Goal: Complete application form: Complete application form

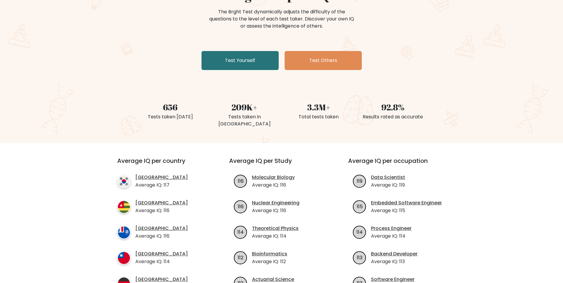
scroll to position [89, 0]
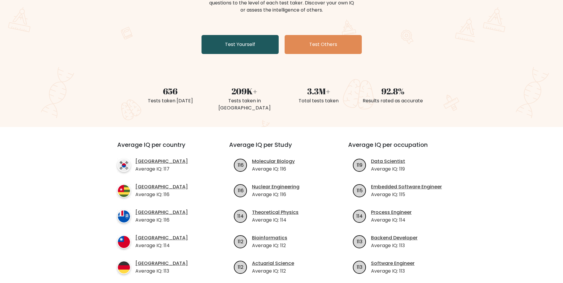
click at [230, 43] on link "Test Yourself" at bounding box center [240, 44] width 77 height 19
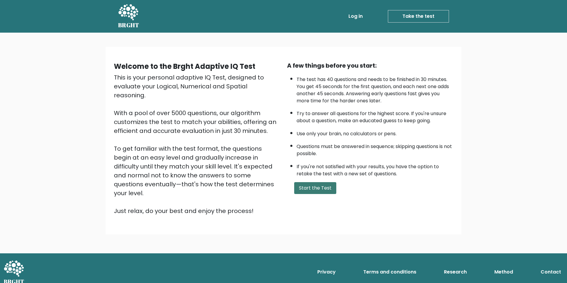
click at [319, 186] on button "Start the Test" at bounding box center [315, 188] width 42 height 12
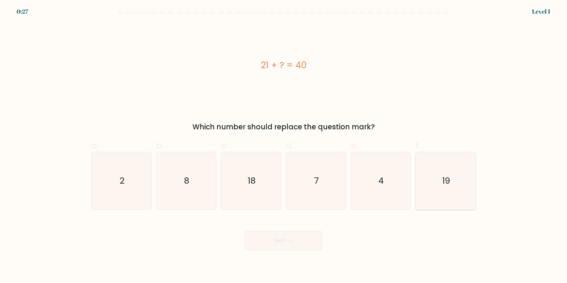
click at [440, 188] on icon "19" at bounding box center [445, 180] width 57 height 57
click at [284, 145] on input "f. 19" at bounding box center [284, 144] width 0 height 4
radio input "true"
drag, startPoint x: 253, startPoint y: 235, endPoint x: 252, endPoint y: 229, distance: 5.7
click at [251, 235] on button "Next" at bounding box center [283, 240] width 77 height 19
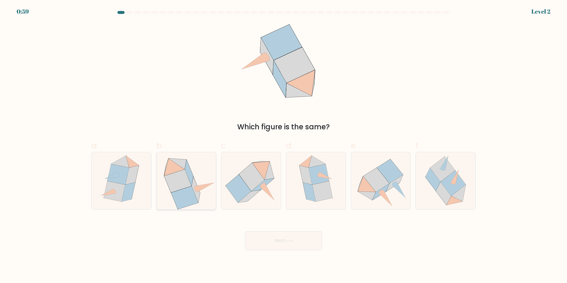
click at [183, 189] on icon at bounding box center [184, 197] width 27 height 23
click at [284, 145] on input "b." at bounding box center [284, 144] width 0 height 4
radio input "true"
drag, startPoint x: 283, startPoint y: 238, endPoint x: 284, endPoint y: 226, distance: 11.3
click at [280, 237] on button "Next" at bounding box center [283, 240] width 77 height 19
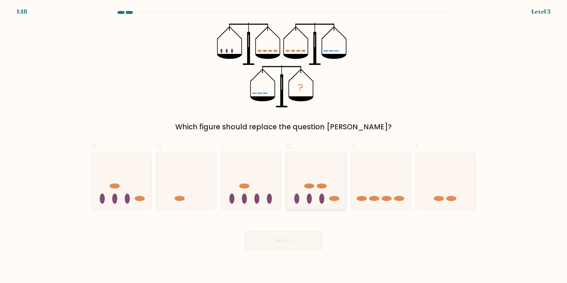
click at [304, 195] on icon at bounding box center [316, 180] width 60 height 49
click at [284, 145] on input "d." at bounding box center [284, 144] width 0 height 4
radio input "true"
click at [255, 239] on button "Next" at bounding box center [283, 240] width 77 height 19
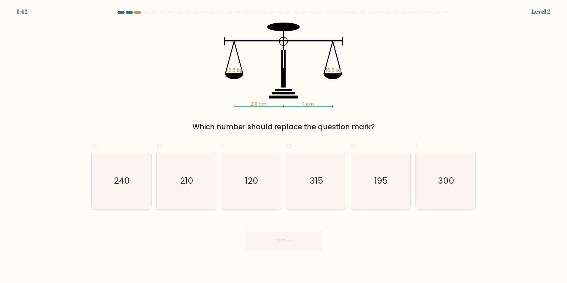
click at [186, 188] on icon "210" at bounding box center [186, 180] width 57 height 57
click at [284, 145] on input "b. 210" at bounding box center [284, 144] width 0 height 4
radio input "true"
click at [278, 237] on button "Next" at bounding box center [283, 240] width 77 height 19
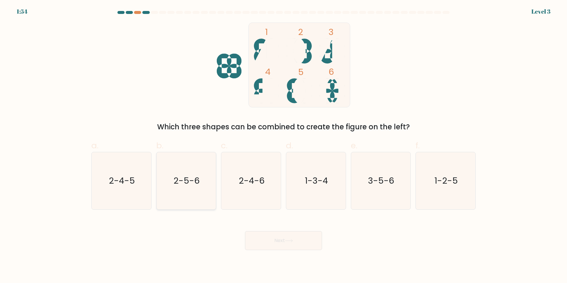
click at [189, 185] on text "2-5-6" at bounding box center [187, 181] width 26 height 12
click at [284, 145] on input "b. 2-5-6" at bounding box center [284, 144] width 0 height 4
radio input "true"
click at [283, 240] on button "Next" at bounding box center [283, 240] width 77 height 19
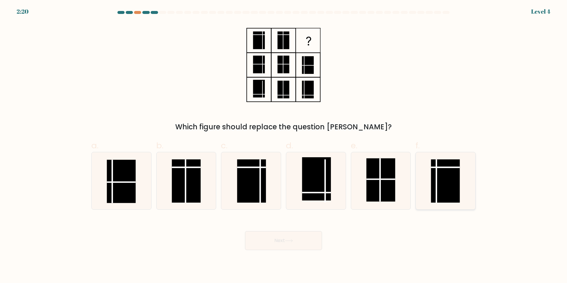
click at [452, 183] on rect at bounding box center [445, 180] width 29 height 43
click at [284, 145] on input "f." at bounding box center [284, 144] width 0 height 4
radio input "true"
click at [269, 237] on button "Next" at bounding box center [283, 240] width 77 height 19
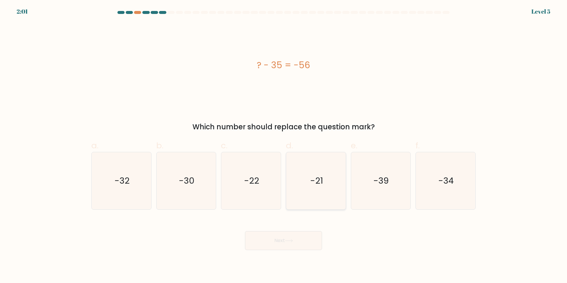
click at [322, 176] on icon "-21" at bounding box center [316, 180] width 57 height 57
click at [284, 145] on input "d. -21" at bounding box center [284, 144] width 0 height 4
radio input "true"
click at [288, 237] on button "Next" at bounding box center [283, 240] width 77 height 19
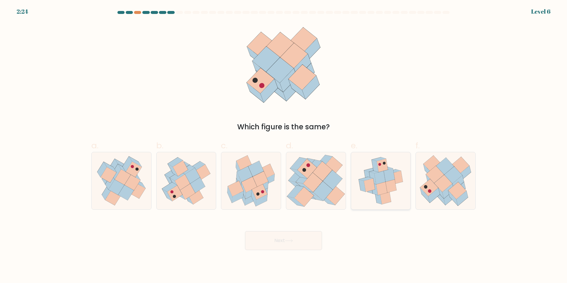
click at [367, 169] on icon at bounding box center [381, 180] width 52 height 57
click at [284, 145] on input "e." at bounding box center [284, 144] width 0 height 4
radio input "true"
drag, startPoint x: 279, startPoint y: 242, endPoint x: 282, endPoint y: 215, distance: 27.8
click at [279, 241] on button "Next" at bounding box center [283, 240] width 77 height 19
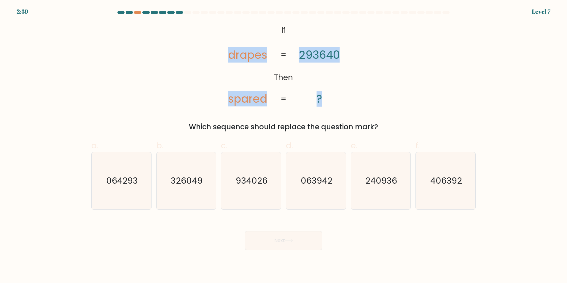
drag, startPoint x: 330, startPoint y: 101, endPoint x: 200, endPoint y: 19, distance: 154.1
click at [200, 19] on form "If ?" at bounding box center [283, 130] width 567 height 239
drag, startPoint x: 200, startPoint y: 19, endPoint x: 356, endPoint y: 61, distance: 162.1
click at [356, 60] on div "@import url('https://fonts.googleapis.com/css?family=Abril+Fatface:400,100,100i…" at bounding box center [284, 78] width 392 height 110
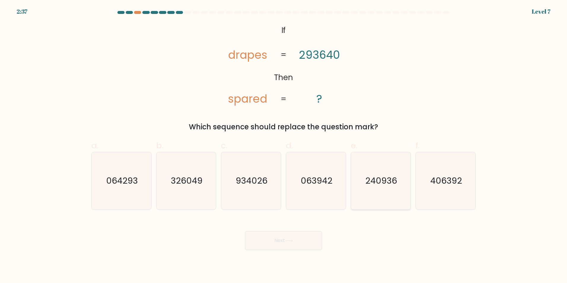
click at [382, 194] on icon "240936" at bounding box center [380, 180] width 57 height 57
click at [284, 145] on input "e. 240936" at bounding box center [284, 144] width 0 height 4
radio input "true"
drag, startPoint x: 301, startPoint y: 238, endPoint x: 312, endPoint y: 227, distance: 15.9
click at [301, 240] on button "Next" at bounding box center [283, 240] width 77 height 19
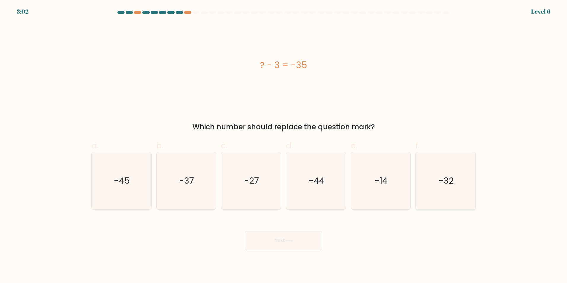
click at [443, 190] on icon "-32" at bounding box center [445, 180] width 57 height 57
click at [284, 145] on input "f. -32" at bounding box center [284, 144] width 0 height 4
radio input "true"
click at [280, 242] on button "Next" at bounding box center [283, 240] width 77 height 19
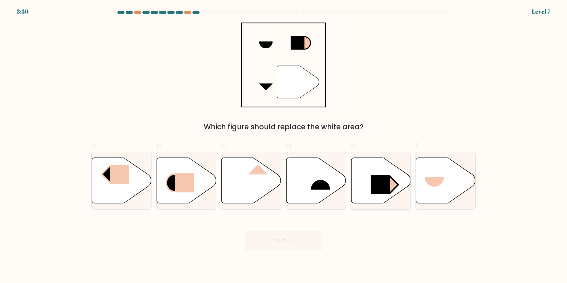
click at [366, 191] on icon at bounding box center [381, 181] width 60 height 46
click at [284, 145] on input "e." at bounding box center [284, 144] width 0 height 4
radio input "true"
click at [303, 242] on button "Next" at bounding box center [283, 240] width 77 height 19
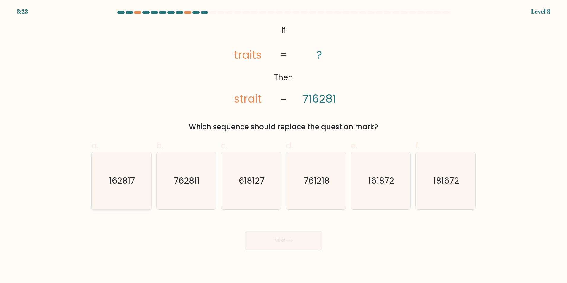
click at [133, 189] on icon "162817" at bounding box center [121, 180] width 57 height 57
click at [298, 235] on button "Next" at bounding box center [283, 240] width 77 height 19
click at [136, 183] on icon "162817" at bounding box center [121, 180] width 57 height 57
click at [284, 145] on input "a. 162817" at bounding box center [284, 144] width 0 height 4
radio input "true"
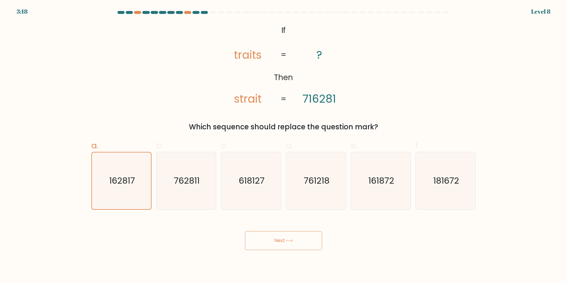
click at [287, 241] on icon at bounding box center [289, 240] width 8 height 3
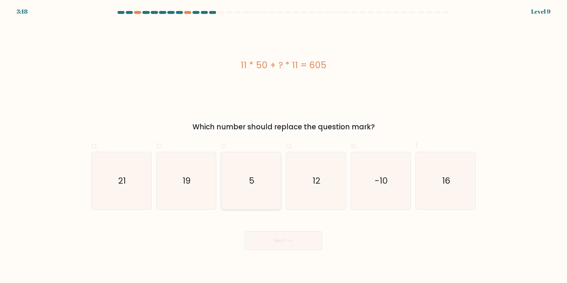
click at [261, 191] on icon "5" at bounding box center [251, 180] width 57 height 57
click at [284, 145] on input "c. 5" at bounding box center [284, 144] width 0 height 4
radio input "true"
click at [284, 242] on button "Next" at bounding box center [283, 240] width 77 height 19
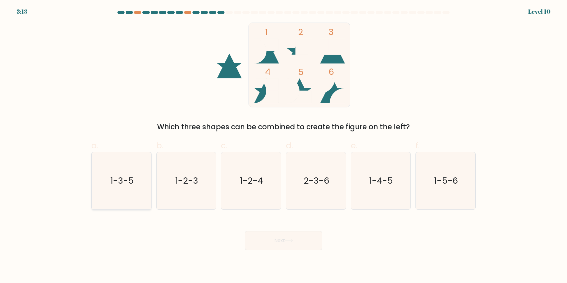
click at [124, 176] on text "1-3-5" at bounding box center [121, 181] width 23 height 12
click at [284, 145] on input "a. 1-3-5" at bounding box center [284, 144] width 0 height 4
radio input "true"
click at [253, 238] on button "Next" at bounding box center [283, 240] width 77 height 19
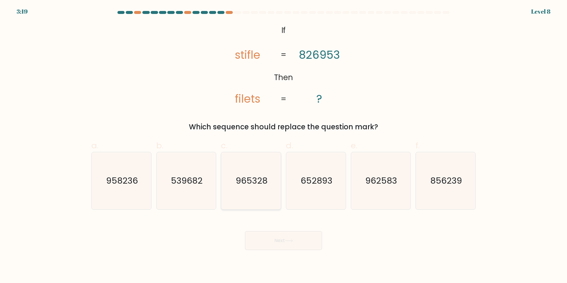
click at [251, 185] on text "965328" at bounding box center [252, 181] width 32 height 12
click at [284, 145] on input "c. 965328" at bounding box center [284, 144] width 0 height 4
radio input "true"
click at [272, 242] on button "Next" at bounding box center [283, 240] width 77 height 19
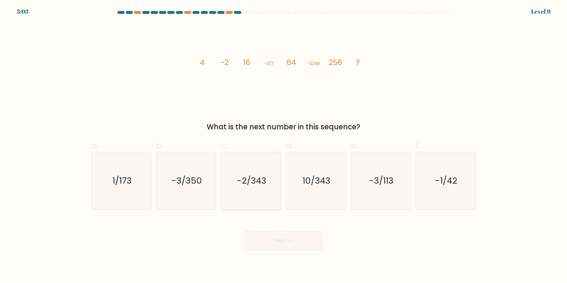
click at [258, 186] on text "-2/343" at bounding box center [252, 181] width 30 height 12
click at [284, 145] on input "c. -2/343" at bounding box center [284, 144] width 0 height 4
radio input "true"
click at [266, 244] on button "Next" at bounding box center [283, 240] width 77 height 19
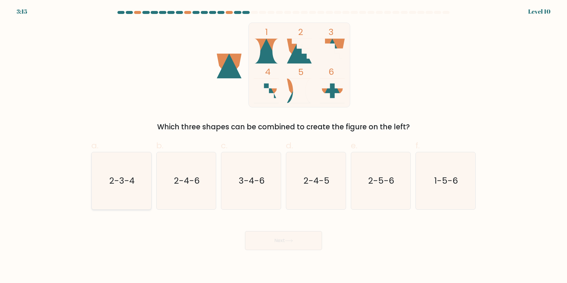
click at [111, 184] on text "2-3-4" at bounding box center [122, 181] width 26 height 12
click at [284, 145] on input "a. 2-3-4" at bounding box center [284, 144] width 0 height 4
radio input "true"
click at [298, 240] on button "Next" at bounding box center [283, 240] width 77 height 19
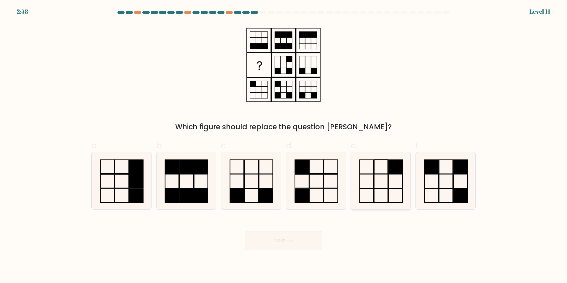
click at [387, 185] on icon at bounding box center [380, 180] width 57 height 57
click at [284, 145] on input "e." at bounding box center [284, 144] width 0 height 4
radio input "true"
drag, startPoint x: 290, startPoint y: 241, endPoint x: 333, endPoint y: 217, distance: 48.6
click at [290, 240] on icon at bounding box center [289, 240] width 8 height 3
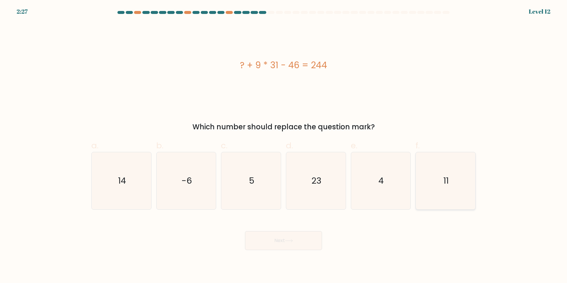
drag, startPoint x: 459, startPoint y: 161, endPoint x: 459, endPoint y: 179, distance: 18.7
click at [459, 161] on icon "11" at bounding box center [445, 180] width 57 height 57
click at [284, 145] on input "f. 11" at bounding box center [284, 144] width 0 height 4
radio input "true"
click at [288, 243] on button "Next" at bounding box center [283, 240] width 77 height 19
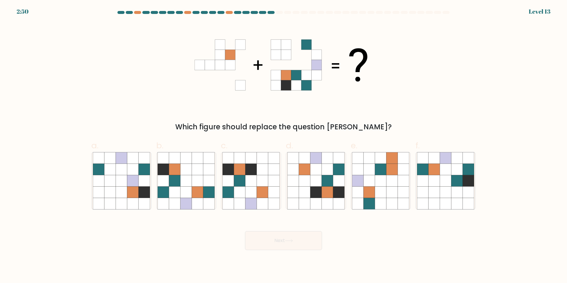
drag, startPoint x: 125, startPoint y: 182, endPoint x: 154, endPoint y: 168, distance: 32.0
click at [122, 181] on icon at bounding box center [121, 180] width 11 height 11
click at [284, 145] on input "a." at bounding box center [284, 144] width 0 height 4
radio input "true"
click at [295, 244] on button "Next" at bounding box center [283, 240] width 77 height 19
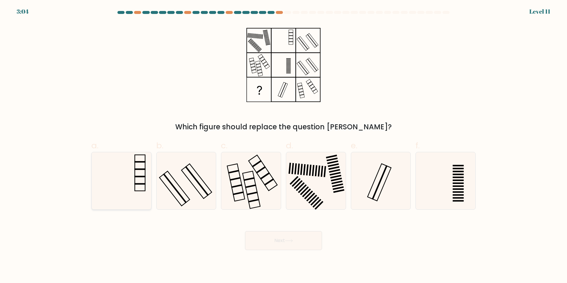
click at [141, 186] on icon at bounding box center [121, 180] width 57 height 57
click at [284, 145] on input "a." at bounding box center [284, 144] width 0 height 4
radio input "true"
drag, startPoint x: 279, startPoint y: 238, endPoint x: 280, endPoint y: 232, distance: 6.3
click at [279, 237] on button "Next" at bounding box center [283, 240] width 77 height 19
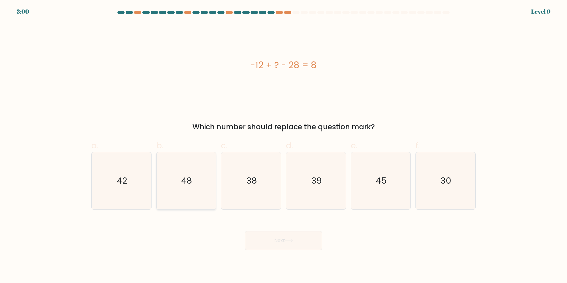
click at [194, 181] on icon "48" at bounding box center [186, 180] width 57 height 57
click at [284, 145] on input "b. 48" at bounding box center [284, 144] width 0 height 4
radio input "true"
click at [309, 237] on button "Next" at bounding box center [283, 240] width 77 height 19
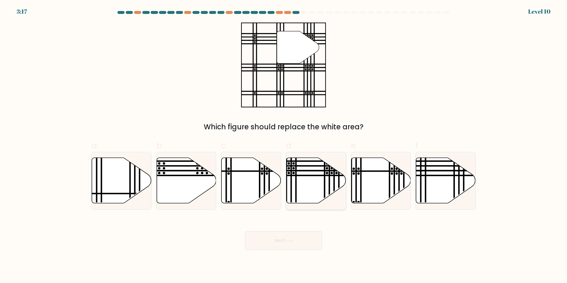
click at [318, 172] on icon at bounding box center [317, 181] width 60 height 46
click at [284, 145] on input "d." at bounding box center [284, 144] width 0 height 4
radio input "true"
drag, startPoint x: 271, startPoint y: 240, endPoint x: 276, endPoint y: 239, distance: 5.2
click at [271, 240] on button "Next" at bounding box center [283, 240] width 77 height 19
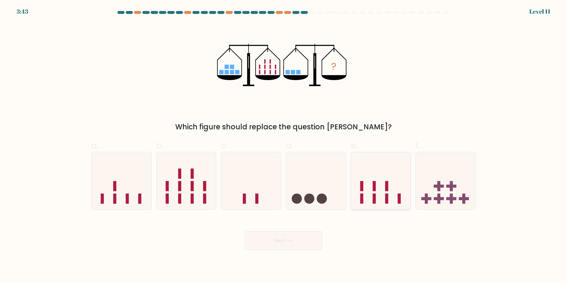
drag, startPoint x: 384, startPoint y: 191, endPoint x: 382, endPoint y: 187, distance: 4.3
click at [383, 189] on icon at bounding box center [381, 180] width 60 height 49
click at [284, 145] on input "e." at bounding box center [284, 144] width 0 height 4
radio input "true"
click at [282, 241] on button "Next" at bounding box center [283, 240] width 77 height 19
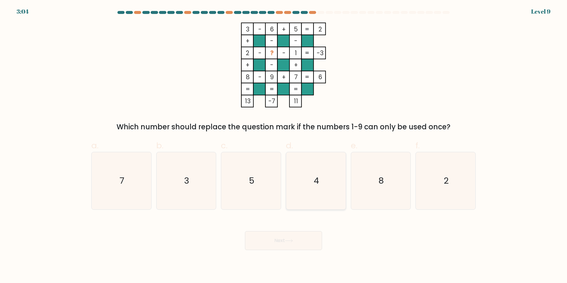
click at [331, 169] on icon "4" at bounding box center [316, 180] width 57 height 57
click at [284, 145] on input "d. 4" at bounding box center [284, 144] width 0 height 4
radio input "true"
drag, startPoint x: 296, startPoint y: 242, endPoint x: 296, endPoint y: 238, distance: 4.7
click at [296, 242] on button "Next" at bounding box center [283, 240] width 77 height 19
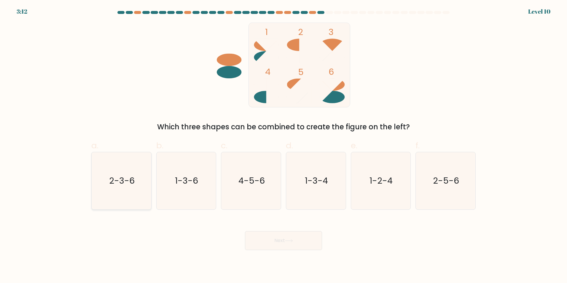
click at [108, 179] on icon "2-3-6" at bounding box center [121, 180] width 57 height 57
click at [284, 145] on input "a. 2-3-6" at bounding box center [284, 144] width 0 height 4
radio input "true"
drag, startPoint x: 286, startPoint y: 241, endPoint x: 475, endPoint y: 166, distance: 204.1
click at [286, 240] on button "Next" at bounding box center [283, 240] width 77 height 19
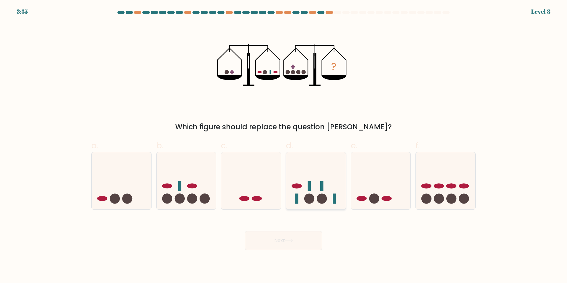
click at [317, 195] on icon at bounding box center [316, 180] width 60 height 49
click at [284, 145] on input "d." at bounding box center [284, 144] width 0 height 4
radio input "true"
click at [270, 233] on button "Next" at bounding box center [283, 240] width 77 height 19
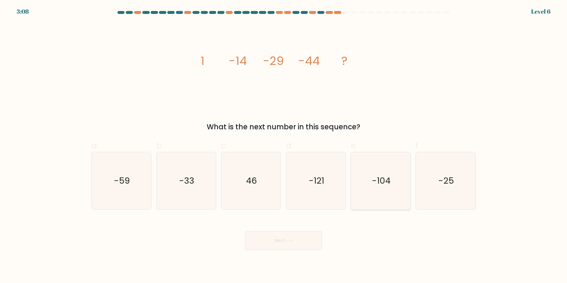
click at [389, 192] on icon "-104" at bounding box center [380, 180] width 57 height 57
click at [284, 145] on input "e. -104" at bounding box center [284, 144] width 0 height 4
radio input "true"
click at [270, 234] on button "Next" at bounding box center [283, 240] width 77 height 19
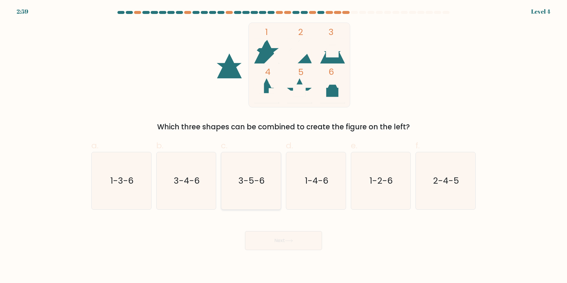
click at [248, 195] on icon "3-5-6" at bounding box center [251, 180] width 57 height 57
click at [284, 145] on input "c. 3-5-6" at bounding box center [284, 144] width 0 height 4
radio input "true"
click at [255, 242] on button "Next" at bounding box center [283, 240] width 77 height 19
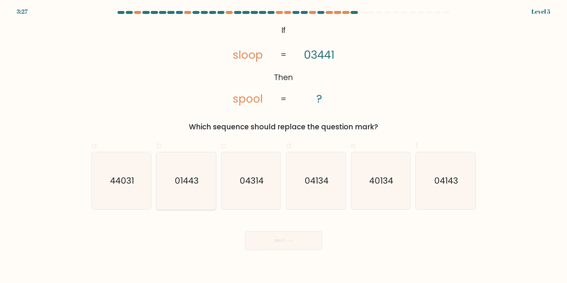
click at [179, 185] on text "01443" at bounding box center [187, 181] width 24 height 12
click at [284, 145] on input "b. 01443" at bounding box center [284, 144] width 0 height 4
radio input "true"
click at [264, 243] on button "Next" at bounding box center [283, 240] width 77 height 19
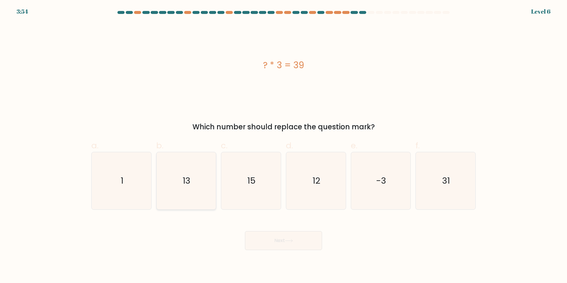
click at [185, 167] on icon "13" at bounding box center [186, 180] width 57 height 57
click at [284, 145] on input "b. 13" at bounding box center [284, 144] width 0 height 4
radio input "true"
click at [297, 245] on button "Next" at bounding box center [283, 240] width 77 height 19
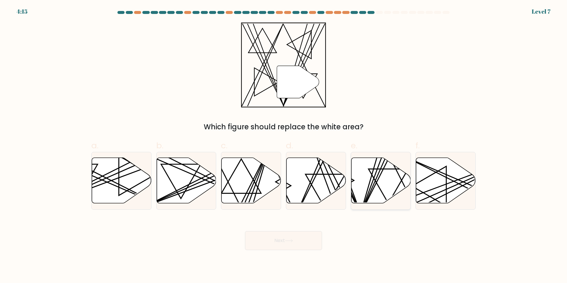
click at [368, 176] on icon at bounding box center [381, 181] width 60 height 46
click at [284, 145] on input "e." at bounding box center [284, 144] width 0 height 4
radio input "true"
click at [299, 244] on button "Next" at bounding box center [283, 240] width 77 height 19
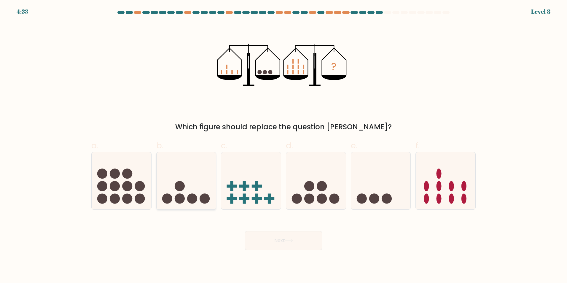
click at [188, 184] on icon at bounding box center [187, 180] width 60 height 49
click at [284, 145] on input "b." at bounding box center [284, 144] width 0 height 4
radio input "true"
click at [263, 241] on button "Next" at bounding box center [283, 240] width 77 height 19
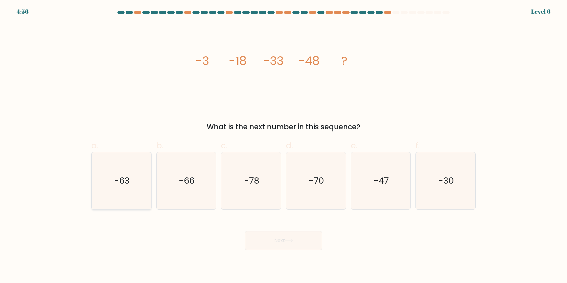
drag, startPoint x: 123, startPoint y: 165, endPoint x: 127, endPoint y: 173, distance: 8.9
click at [123, 167] on icon "-63" at bounding box center [121, 180] width 57 height 57
click at [284, 145] on input "a. -63" at bounding box center [284, 144] width 0 height 4
radio input "true"
drag, startPoint x: 293, startPoint y: 240, endPoint x: 325, endPoint y: 215, distance: 40.8
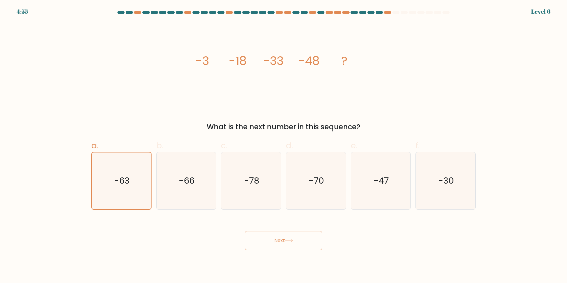
click at [293, 240] on icon at bounding box center [289, 240] width 8 height 3
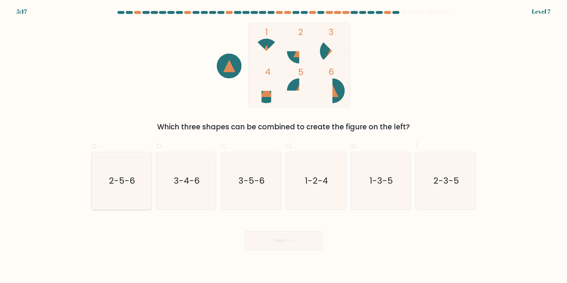
click at [120, 178] on text "2-5-6" at bounding box center [122, 181] width 26 height 12
click at [284, 145] on input "a. 2-5-6" at bounding box center [284, 144] width 0 height 4
radio input "true"
drag, startPoint x: 308, startPoint y: 236, endPoint x: 326, endPoint y: 223, distance: 22.8
click at [307, 236] on button "Next" at bounding box center [283, 240] width 77 height 19
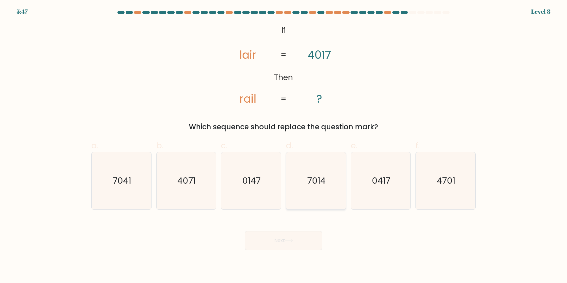
click at [315, 169] on icon "7014" at bounding box center [316, 180] width 57 height 57
click at [284, 145] on input "d. 7014" at bounding box center [284, 144] width 0 height 4
radio input "true"
click at [271, 244] on button "Next" at bounding box center [283, 240] width 77 height 19
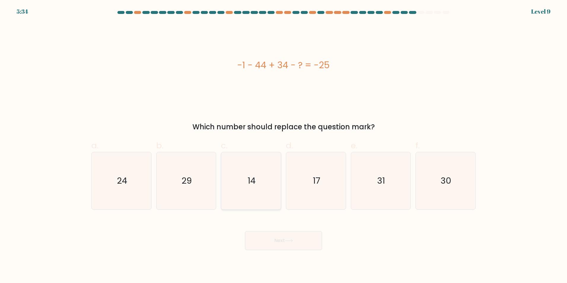
click at [263, 179] on icon "14" at bounding box center [251, 180] width 57 height 57
click at [284, 145] on input "c. 14" at bounding box center [284, 144] width 0 height 4
radio input "true"
drag, startPoint x: 274, startPoint y: 238, endPoint x: 267, endPoint y: 229, distance: 11.6
click at [272, 237] on button "Next" at bounding box center [283, 240] width 77 height 19
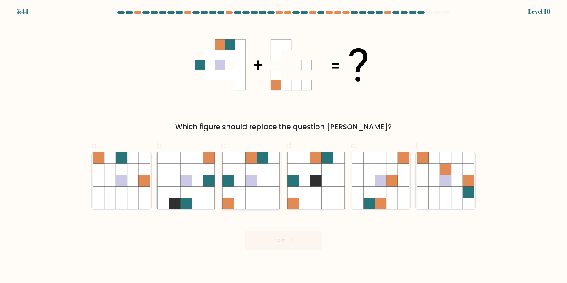
click at [242, 177] on icon at bounding box center [239, 180] width 11 height 11
click at [284, 145] on input "c." at bounding box center [284, 144] width 0 height 4
radio input "true"
click at [272, 237] on button "Next" at bounding box center [283, 240] width 77 height 19
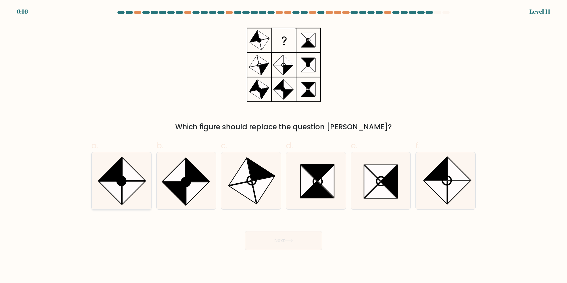
click at [133, 168] on icon at bounding box center [133, 169] width 23 height 23
click at [284, 145] on input "a." at bounding box center [284, 144] width 0 height 4
radio input "true"
drag, startPoint x: 261, startPoint y: 237, endPoint x: 260, endPoint y: 215, distance: 22.3
click at [261, 237] on button "Next" at bounding box center [283, 240] width 77 height 19
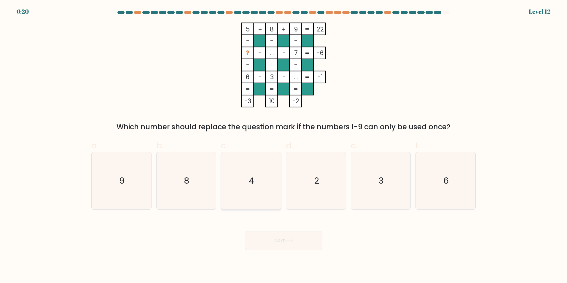
click at [268, 187] on icon "4" at bounding box center [251, 180] width 57 height 57
click at [284, 145] on input "c. 4" at bounding box center [284, 144] width 0 height 4
radio input "true"
drag, startPoint x: 296, startPoint y: 243, endPoint x: 292, endPoint y: 226, distance: 17.6
click at [296, 243] on button "Next" at bounding box center [283, 240] width 77 height 19
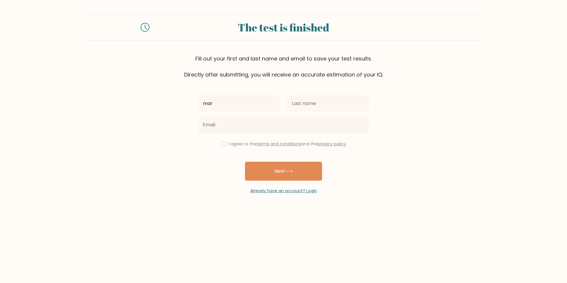
type input "[PERSON_NAME]"
click at [327, 102] on input "text" at bounding box center [328, 103] width 82 height 17
type input "Tiquis"
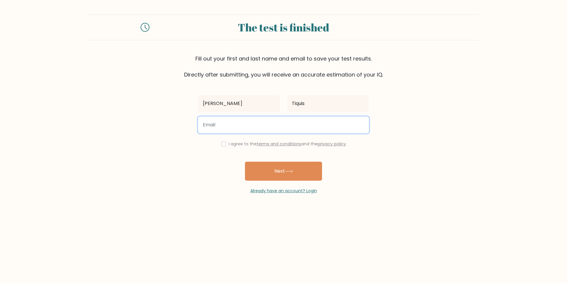
drag, startPoint x: 271, startPoint y: 121, endPoint x: 273, endPoint y: 118, distance: 3.9
click at [271, 121] on input "email" at bounding box center [283, 125] width 171 height 17
type input "maryrenalyn@yahoo.com"
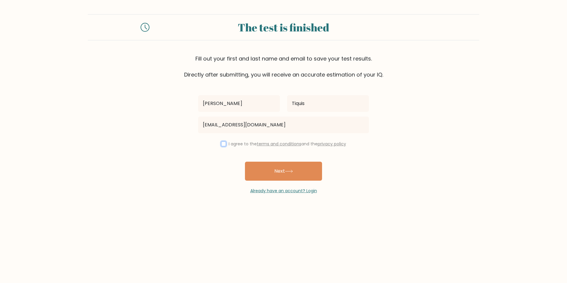
drag, startPoint x: 222, startPoint y: 145, endPoint x: 249, endPoint y: 154, distance: 28.3
click at [221, 145] on input "checkbox" at bounding box center [223, 144] width 5 height 5
checkbox input "true"
click at [287, 169] on button "Next" at bounding box center [283, 171] width 77 height 19
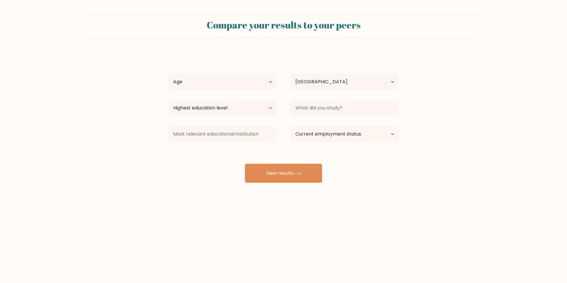
select select "PH"
click at [274, 83] on select "Age Under 18 years old 18-24 years old 25-34 years old 35-44 years old 45-54 ye…" at bounding box center [223, 82] width 108 height 17
select select "35_44"
click at [169, 74] on select "Age Under 18 years old 18-24 years old 25-34 years old 35-44 years old 45-54 ye…" at bounding box center [223, 82] width 108 height 17
click at [273, 110] on select "Highest education level No schooling Primary Lower Secondary Upper Secondary Oc…" at bounding box center [223, 108] width 108 height 17
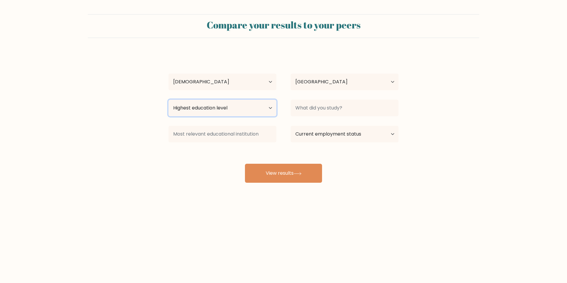
select select "bachelors_degree"
click at [169, 100] on select "Highest education level No schooling Primary Lower Secondary Upper Secondary Oc…" at bounding box center [223, 108] width 108 height 17
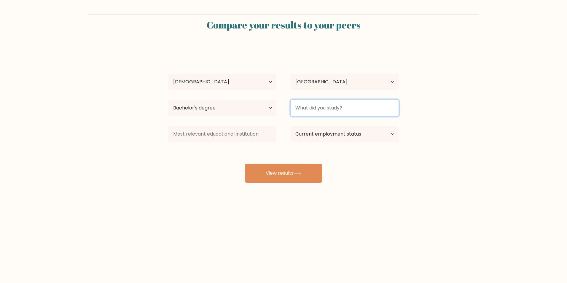
click at [384, 110] on input at bounding box center [345, 108] width 108 height 17
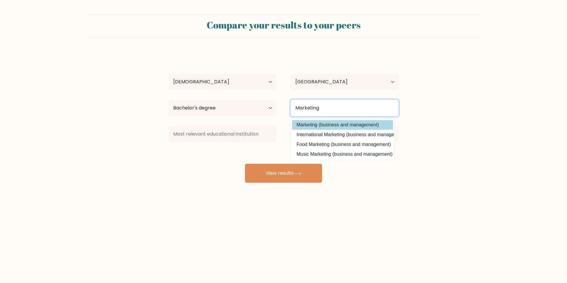
type input "Marketing"
click at [372, 122] on div "Mary Renalyn Tiquis Age Under 18 years old 18-24 years old 25-34 years old 35-4…" at bounding box center [283, 117] width 237 height 131
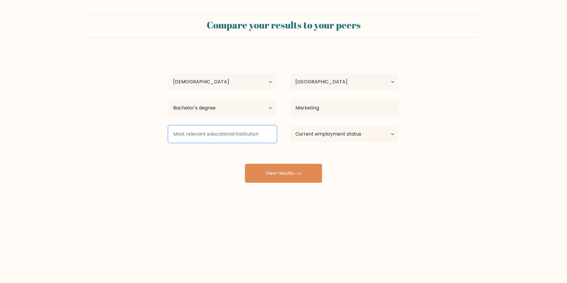
drag, startPoint x: 255, startPoint y: 135, endPoint x: 248, endPoint y: 133, distance: 7.8
click at [250, 134] on input at bounding box center [223, 134] width 108 height 17
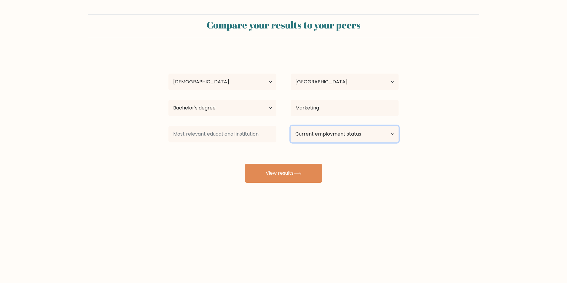
click at [355, 133] on select "Current employment status Employed Student Retired Other / prefer not to answer" at bounding box center [345, 134] width 108 height 17
select select "other"
click at [291, 126] on select "Current employment status Employed Student Retired Other / prefer not to answer" at bounding box center [345, 134] width 108 height 17
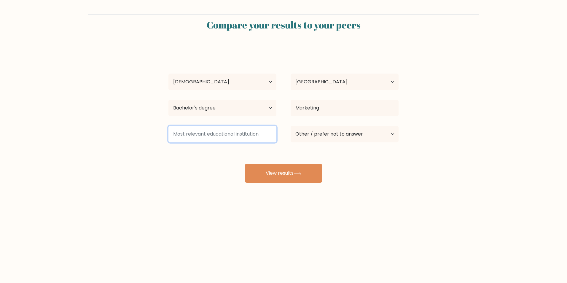
click at [225, 132] on input at bounding box center [223, 134] width 108 height 17
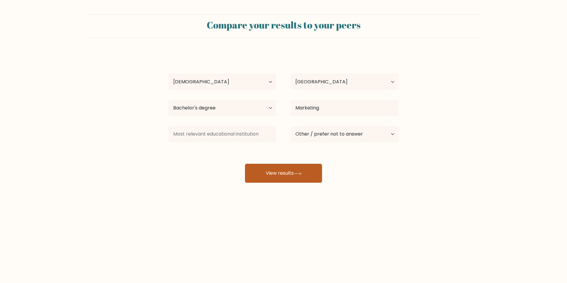
click at [283, 172] on button "View results" at bounding box center [283, 173] width 77 height 19
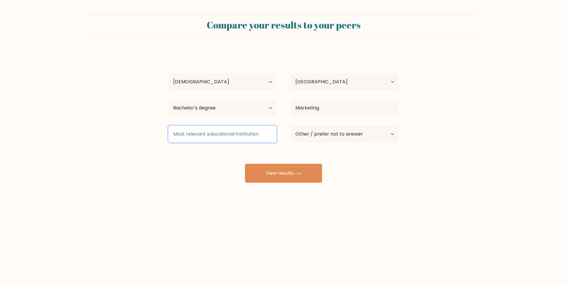
click at [237, 131] on input at bounding box center [223, 134] width 108 height 17
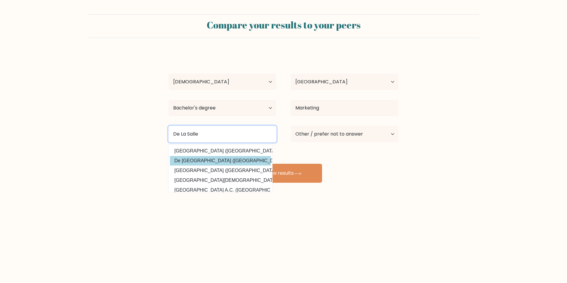
type input "De La Salle"
click at [188, 156] on div "Mary Renalyn Tiquis Age Under 18 years old 18-24 years old 25-34 years old 35-4…" at bounding box center [283, 117] width 237 height 131
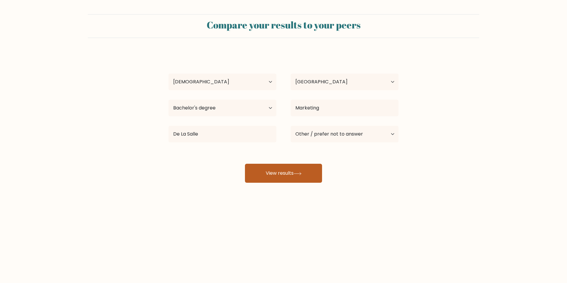
click at [272, 175] on button "View results" at bounding box center [283, 173] width 77 height 19
